Goal: Task Accomplishment & Management: Manage account settings

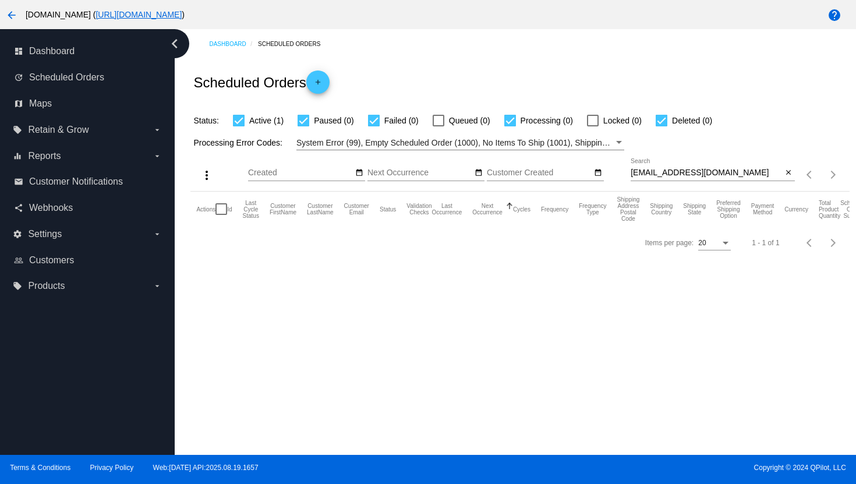
click at [10, 15] on mat-icon "arrow_back" at bounding box center [12, 15] width 14 height 14
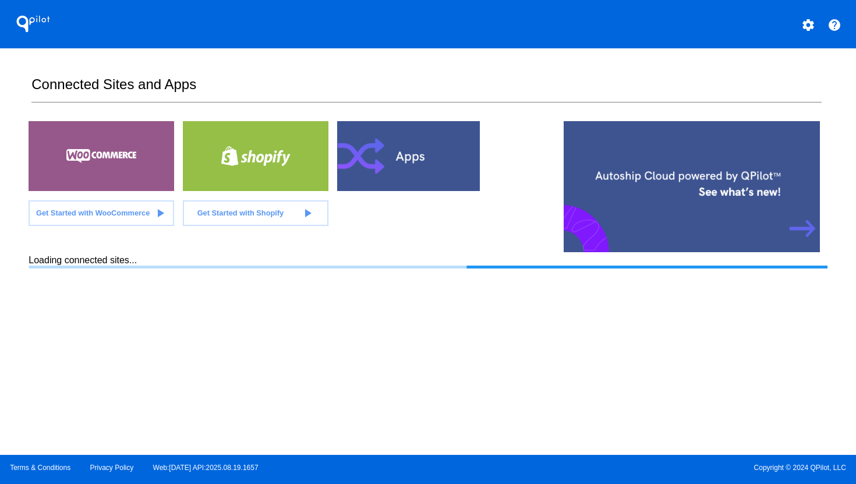
click at [810, 22] on mat-icon "settings" at bounding box center [808, 25] width 14 height 14
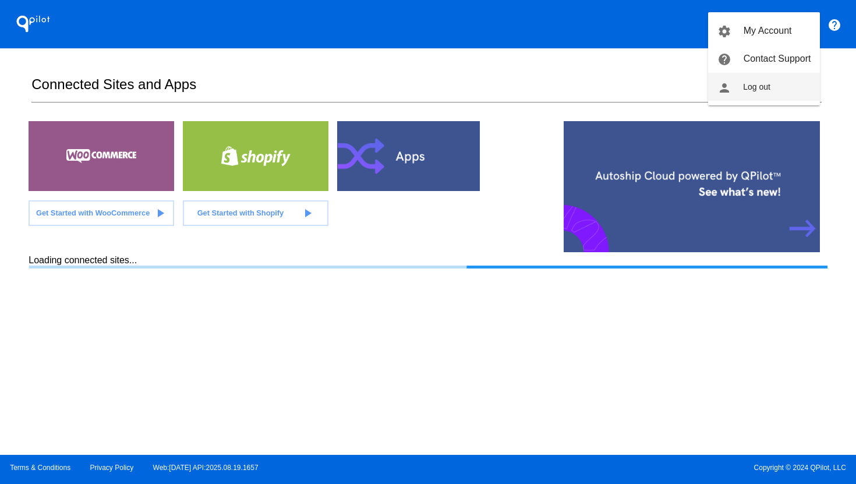
click at [769, 82] on button "person Log out" at bounding box center [764, 87] width 112 height 28
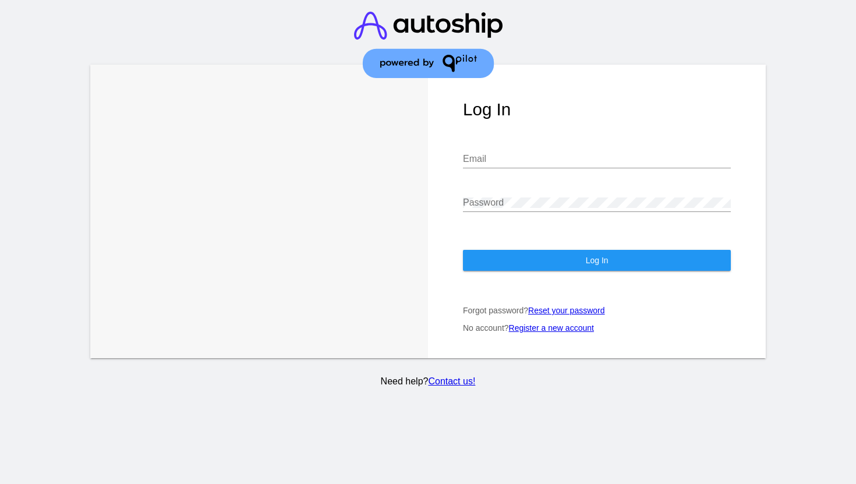
click at [558, 163] on input "Email" at bounding box center [597, 159] width 268 height 10
type input "[PERSON_NAME][EMAIL_ADDRESS][DOMAIN_NAME]"
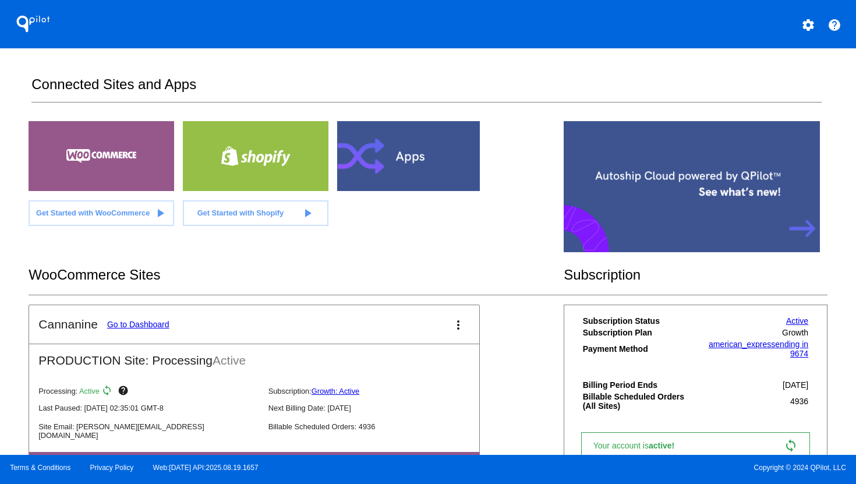
click at [123, 326] on link "Go to Dashboard" at bounding box center [138, 324] width 62 height 9
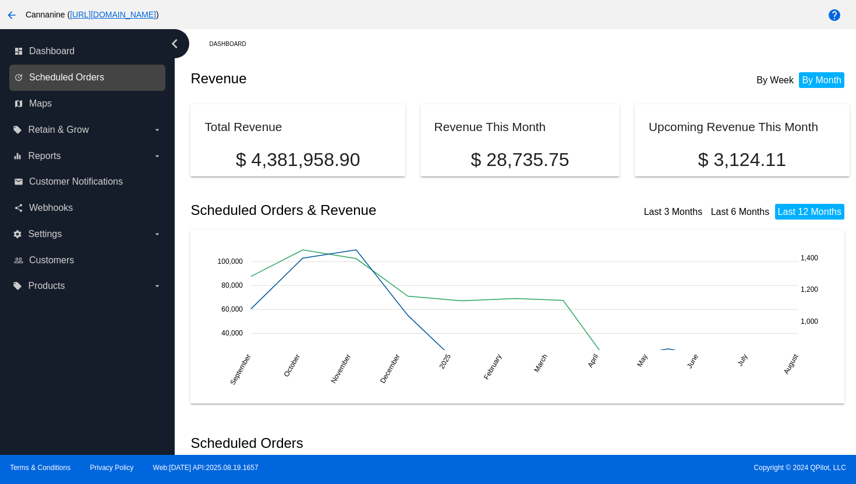
click at [81, 79] on span "Scheduled Orders" at bounding box center [66, 77] width 75 height 10
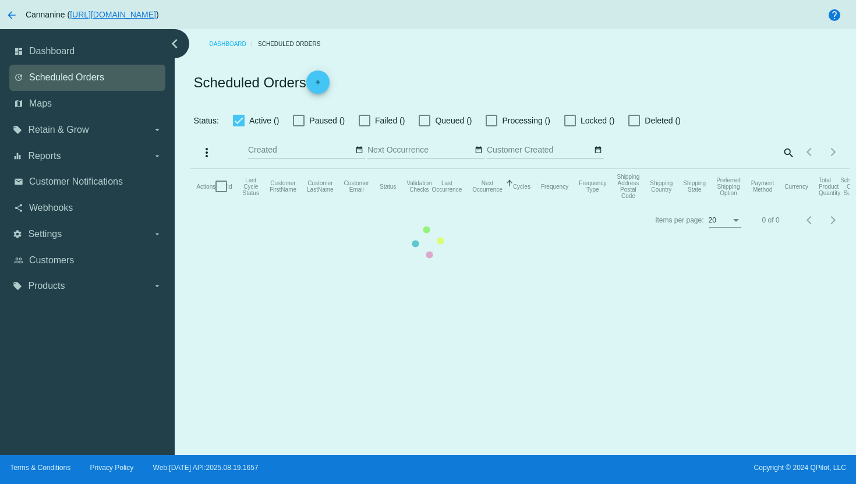
checkbox input "true"
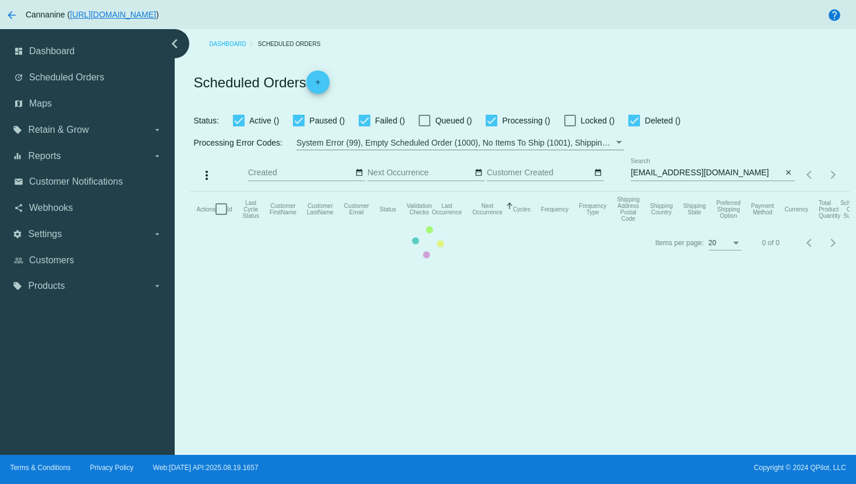
click at [694, 192] on mat-table "Actions Id Last Cycle Status Customer FirstName Customer LastName Customer Emai…" at bounding box center [519, 209] width 659 height 35
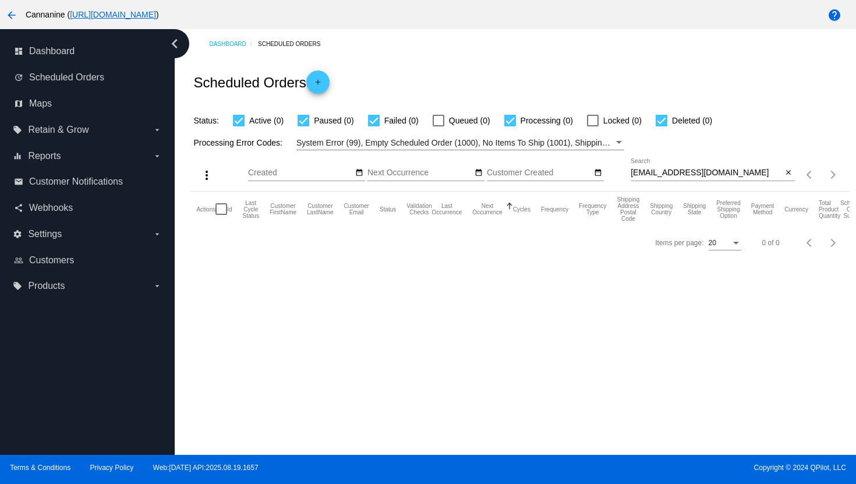
click at [693, 175] on input "[EMAIL_ADDRESS][DOMAIN_NAME]" at bounding box center [707, 172] width 152 height 9
paste input "vkblaser"
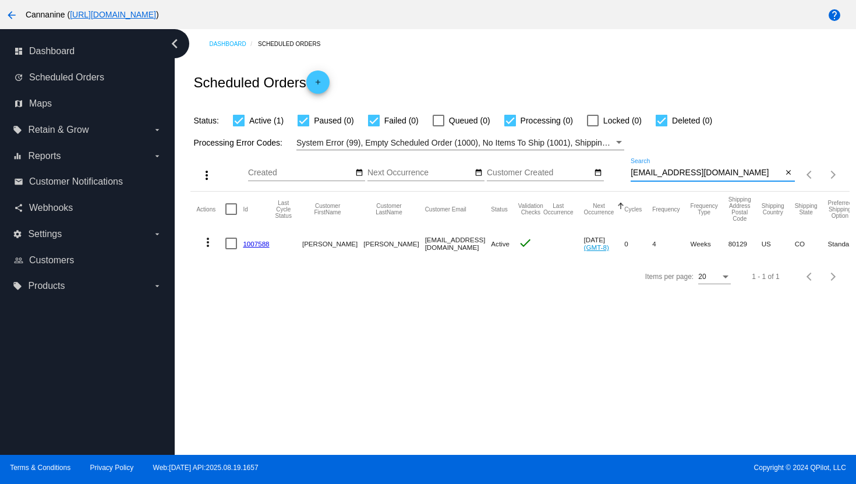
type input "[EMAIL_ADDRESS][DOMAIN_NAME]"
click at [208, 242] on mat-icon "more_vert" at bounding box center [208, 242] width 14 height 14
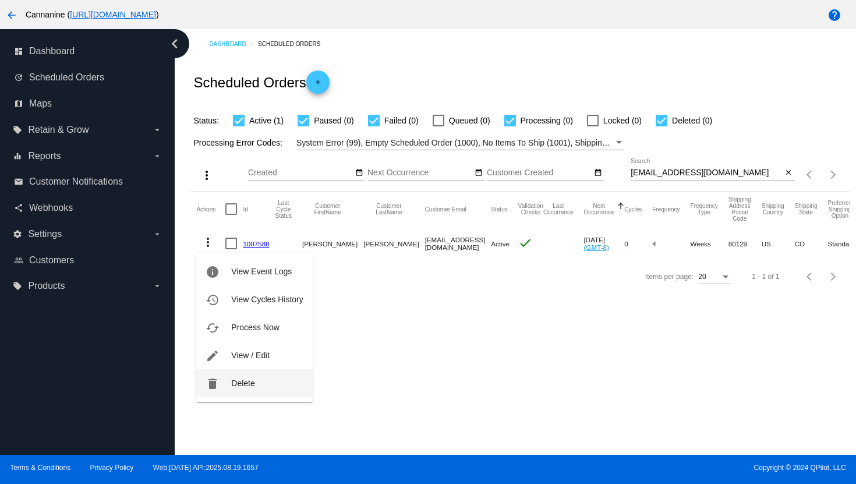
click at [242, 383] on span "Delete" at bounding box center [242, 383] width 23 height 9
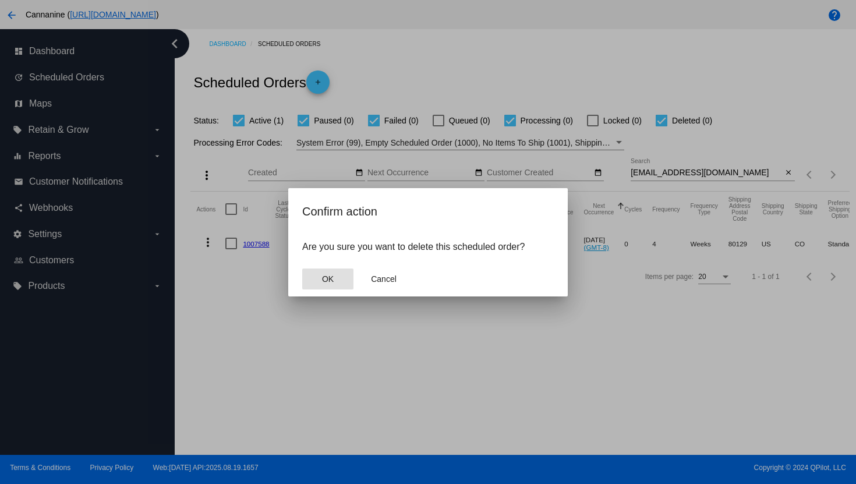
click at [335, 277] on button "OK" at bounding box center [327, 279] width 51 height 21
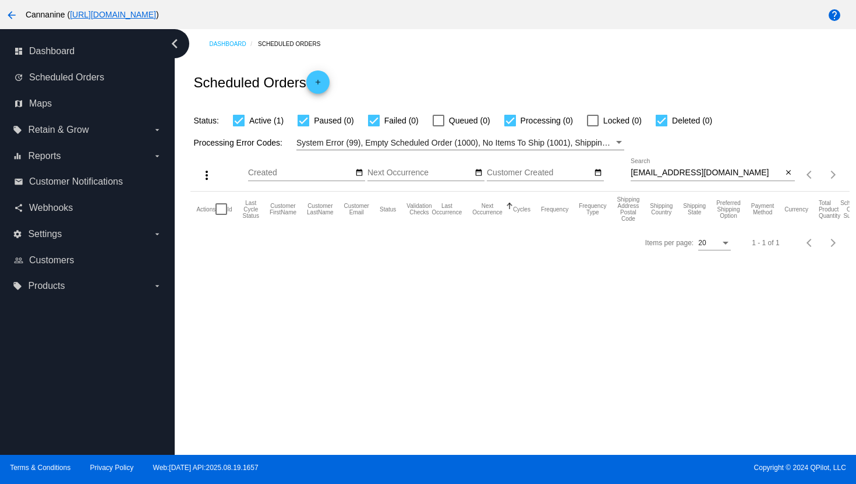
click at [16, 14] on mat-icon "arrow_back" at bounding box center [12, 15] width 14 height 14
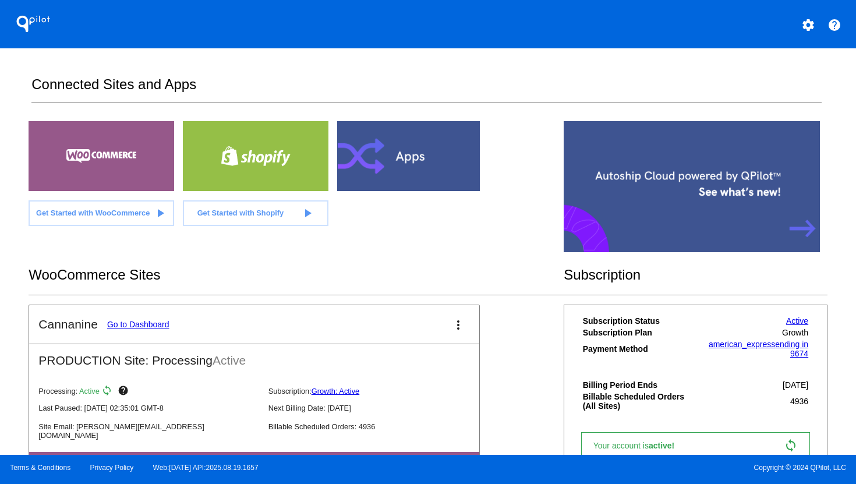
click at [808, 26] on mat-icon "settings" at bounding box center [808, 25] width 14 height 14
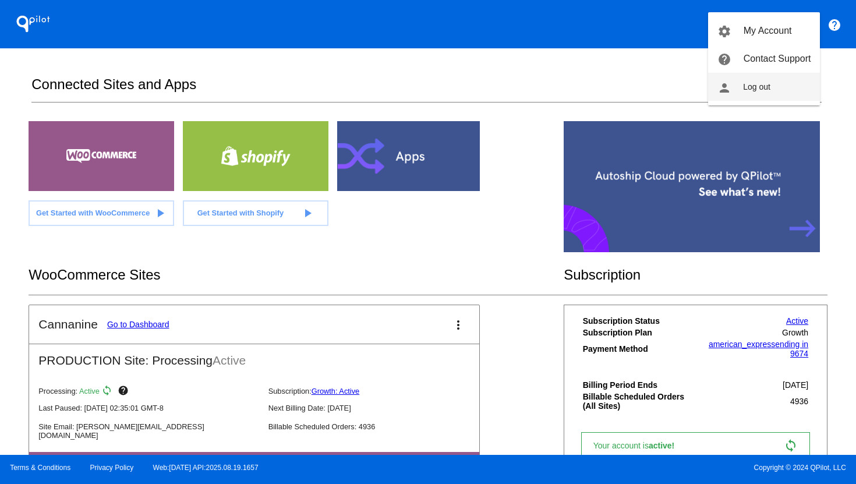
click at [792, 91] on button "person Log out" at bounding box center [764, 87] width 112 height 28
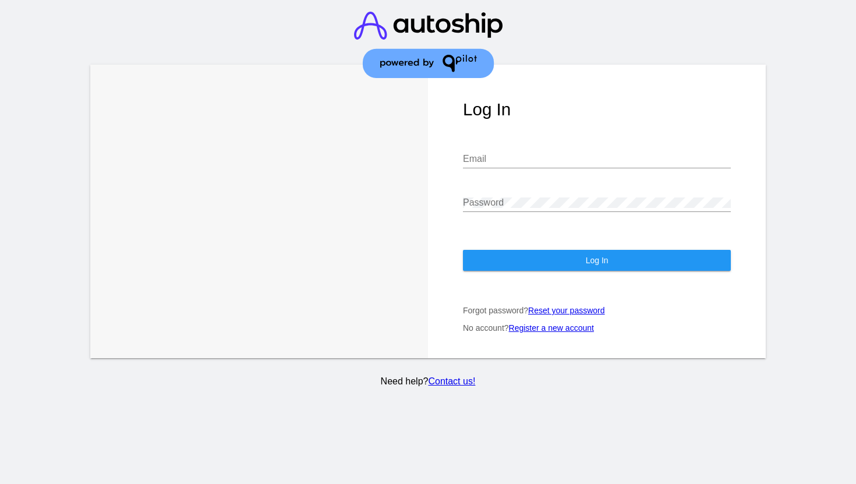
click at [571, 163] on input "Email" at bounding box center [597, 159] width 268 height 10
type input "[EMAIL_ADDRESS][DOMAIN_NAME]"
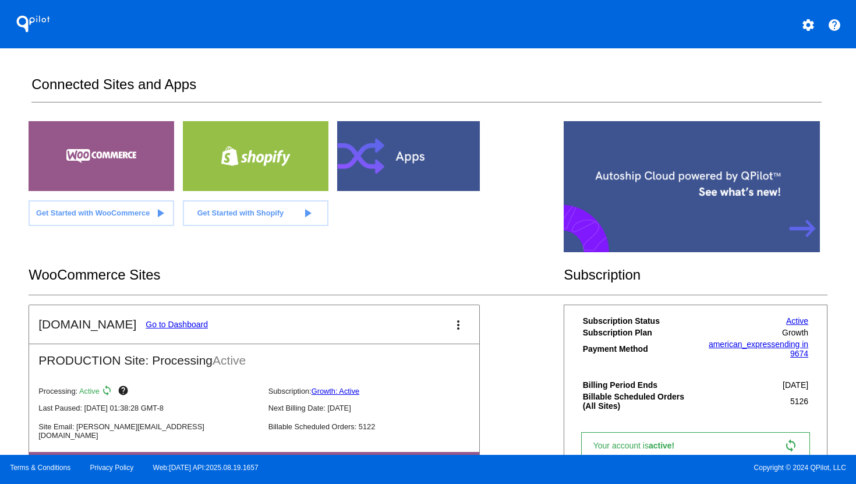
click at [172, 325] on link "Go to Dashboard" at bounding box center [177, 324] width 62 height 9
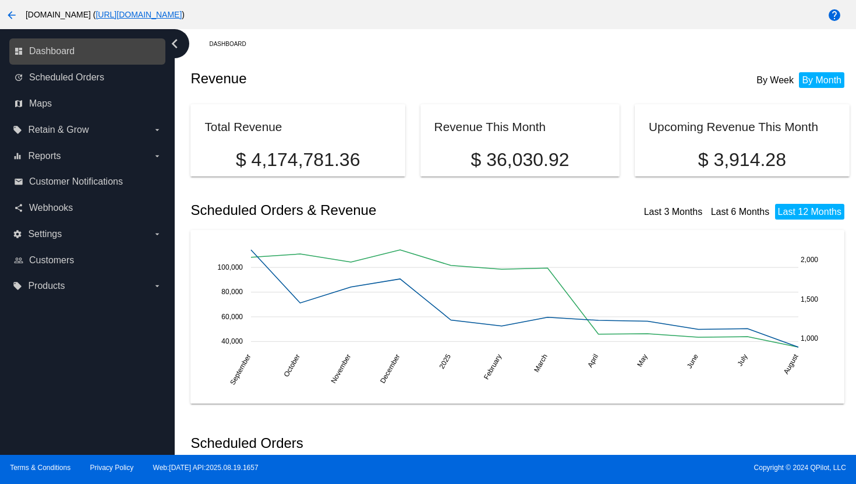
click at [68, 63] on div "dashboard Dashboard" at bounding box center [87, 51] width 156 height 26
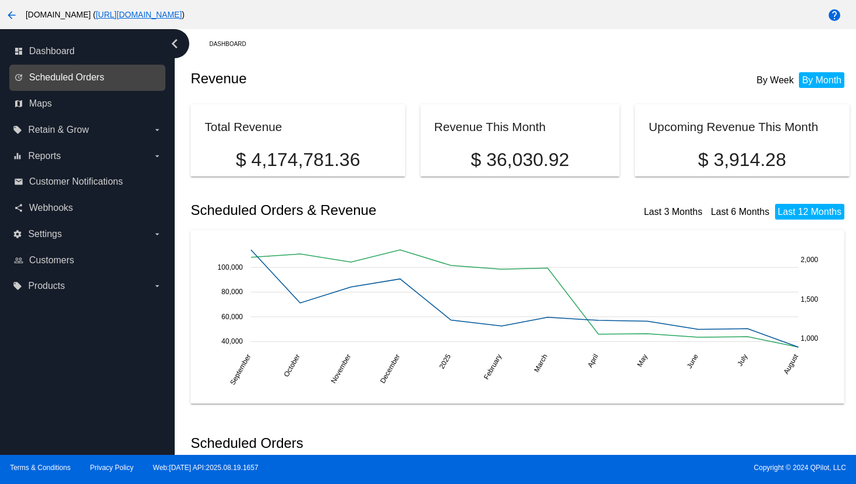
click at [68, 76] on span "Scheduled Orders" at bounding box center [66, 77] width 75 height 10
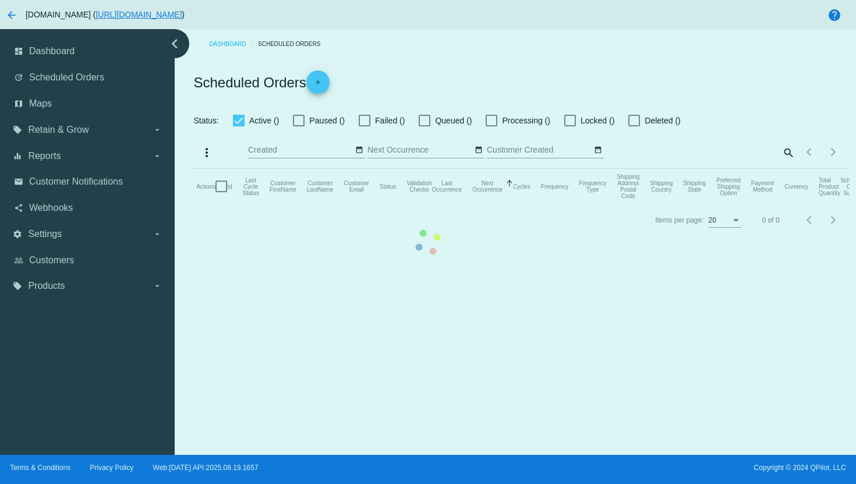
checkbox input "true"
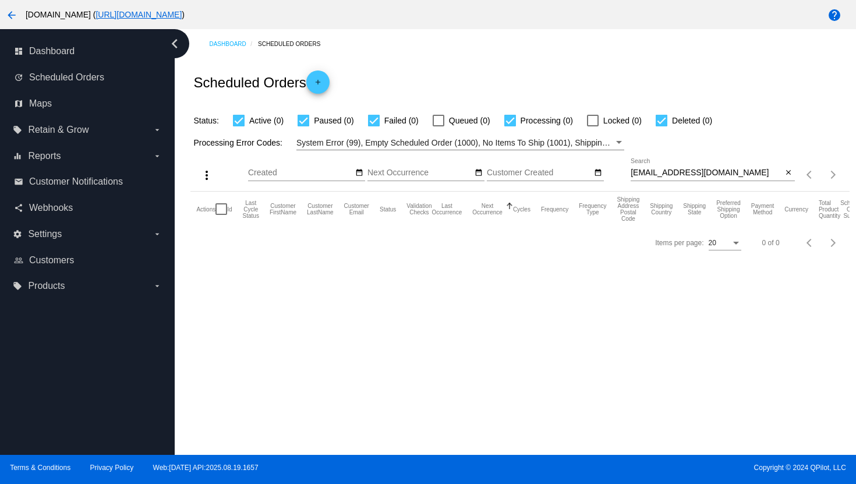
click at [659, 167] on div "[EMAIL_ADDRESS][DOMAIN_NAME] Search" at bounding box center [707, 169] width 152 height 23
click at [659, 168] on div "[EMAIL_ADDRESS][DOMAIN_NAME] Search" at bounding box center [707, 169] width 152 height 23
click at [659, 170] on input "[EMAIL_ADDRESS][DOMAIN_NAME]" at bounding box center [707, 172] width 152 height 9
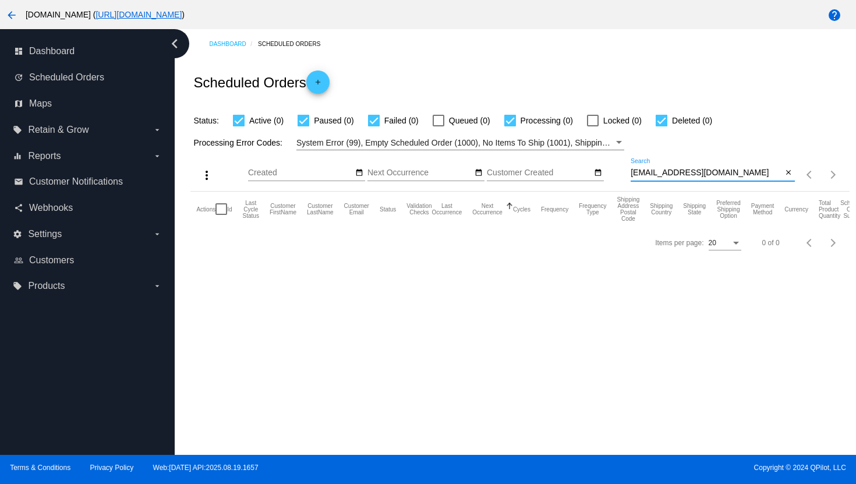
paste input "jaritland@ao"
type input "[EMAIL_ADDRESS][DOMAIN_NAME]"
click at [657, 171] on input "[EMAIL_ADDRESS][DOMAIN_NAME]" at bounding box center [707, 172] width 152 height 9
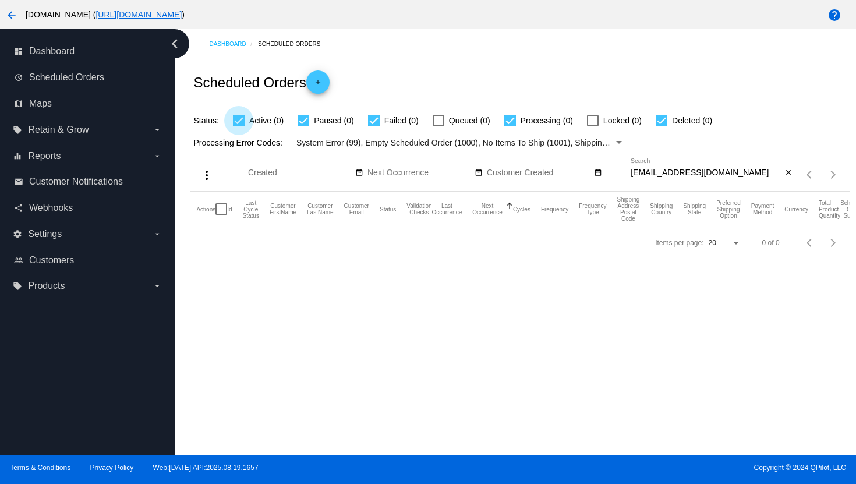
click at [242, 125] on div at bounding box center [239, 121] width 12 height 12
click at [239, 126] on input "Active (0)" at bounding box center [238, 126] width 1 height 1
checkbox input "false"
